Goal: Task Accomplishment & Management: Use online tool/utility

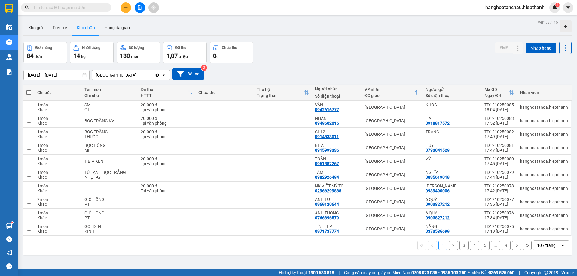
click at [87, 8] on input "text" at bounding box center [68, 7] width 71 height 7
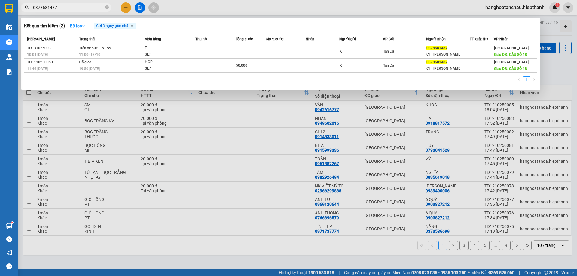
type input "0378681487"
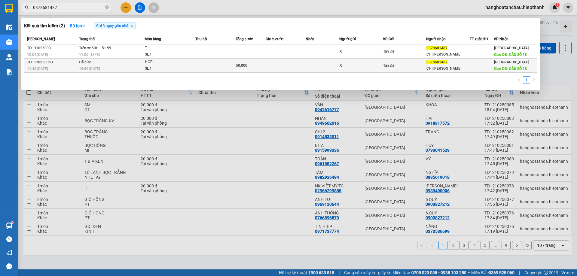
click at [156, 65] on div "HỘP" at bounding box center [167, 62] width 45 height 7
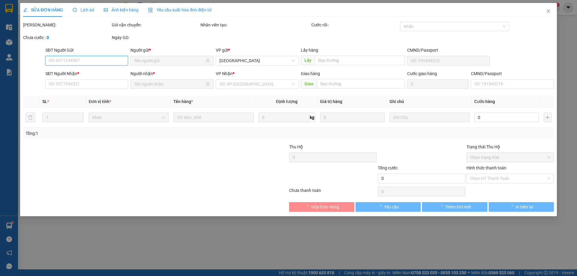
type input "X"
type input "0378681487"
type input "CHỊ [PERSON_NAME]"
type input "CẦU SỐ 18"
type input "50.000"
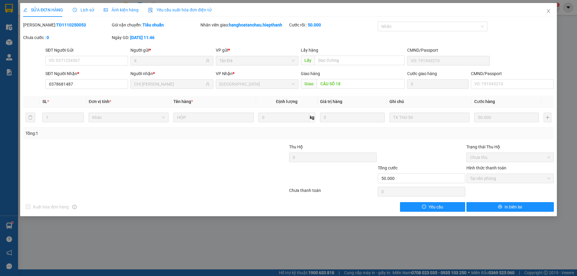
click at [83, 11] on span "Lịch sử" at bounding box center [83, 10] width 21 height 5
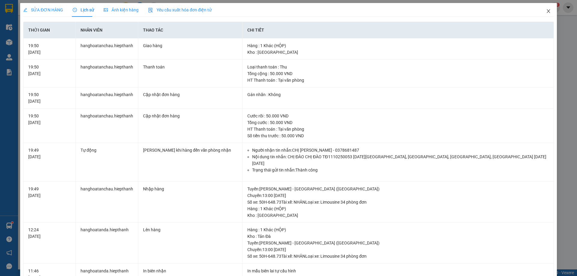
click at [547, 12] on icon "close" at bounding box center [548, 11] width 3 height 4
